Goal: Information Seeking & Learning: Find contact information

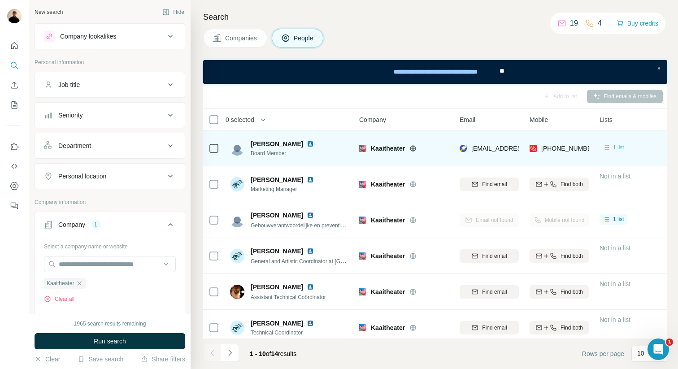
click at [605, 149] on icon at bounding box center [606, 147] width 5 height 4
click at [411, 148] on icon at bounding box center [412, 148] width 7 height 7
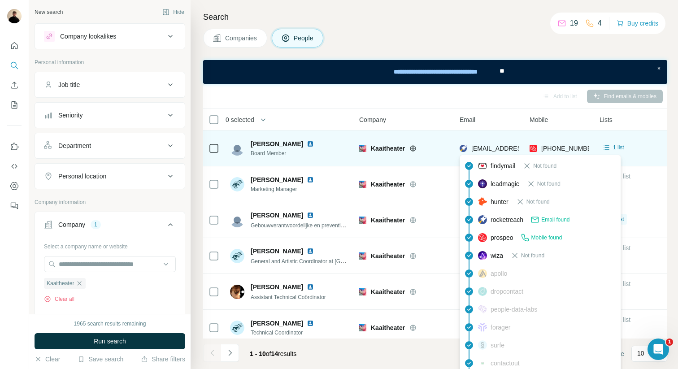
click at [496, 146] on span "[EMAIL_ADDRESS][DOMAIN_NAME]" at bounding box center [524, 148] width 106 height 7
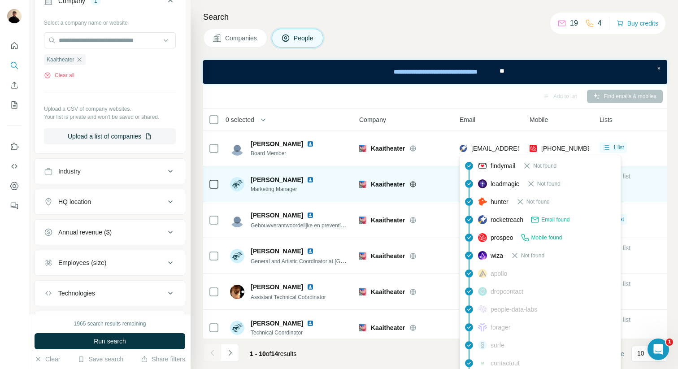
click at [307, 176] on img at bounding box center [310, 179] width 7 height 7
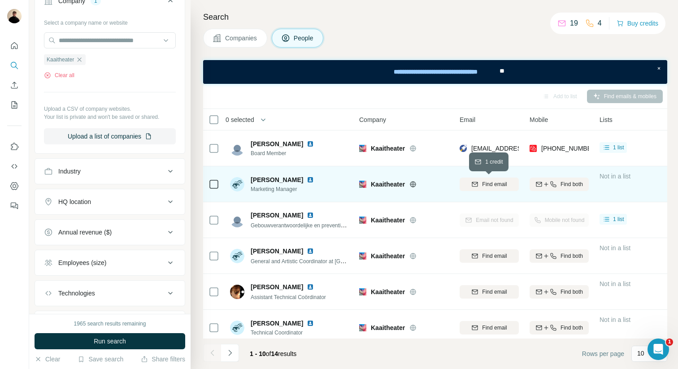
drag, startPoint x: 497, startPoint y: 184, endPoint x: 425, endPoint y: 191, distance: 72.5
click at [497, 184] on span "Find email" at bounding box center [494, 184] width 25 height 8
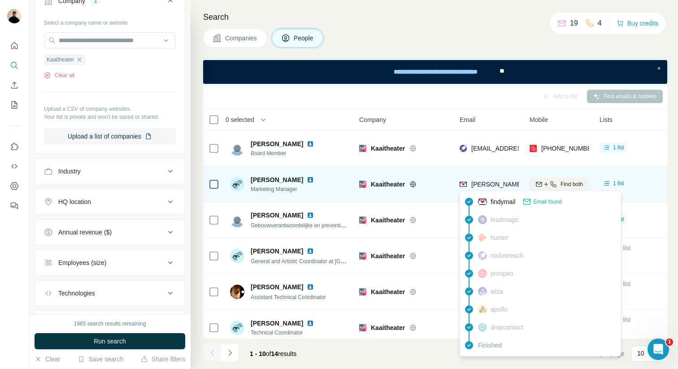
click at [501, 184] on span "[PERSON_NAME][EMAIL_ADDRESS][DOMAIN_NAME]" at bounding box center [550, 184] width 158 height 7
click at [485, 183] on span "[PERSON_NAME][EMAIL_ADDRESS][DOMAIN_NAME]" at bounding box center [550, 184] width 158 height 7
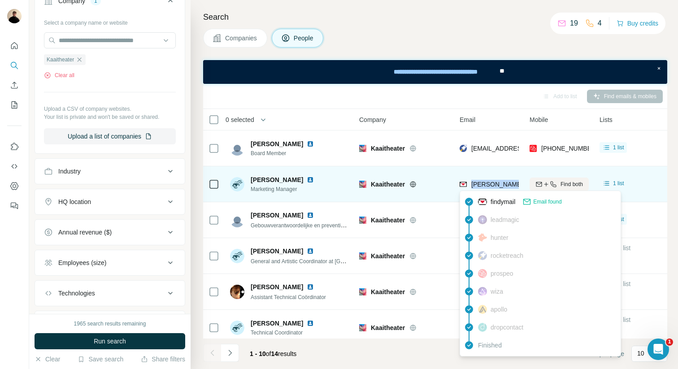
copy tr "[PERSON_NAME][EMAIL_ADDRESS][DOMAIN_NAME]"
